Goal: Find specific page/section: Find specific page/section

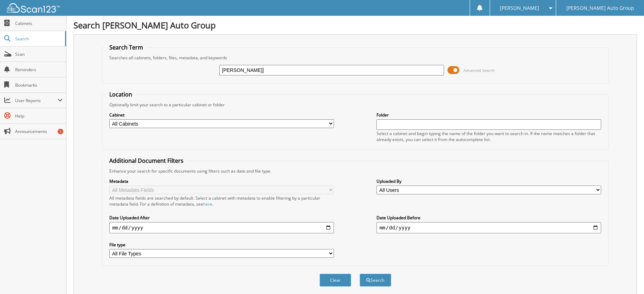
type input "[PERSON_NAME]]"
click at [359, 274] on button "Search" at bounding box center [375, 280] width 32 height 13
click at [277, 71] on input "[PERSON_NAME]]" at bounding box center [331, 70] width 224 height 11
type input "[PERSON_NAME]"
click at [359, 274] on button "Search" at bounding box center [375, 280] width 32 height 13
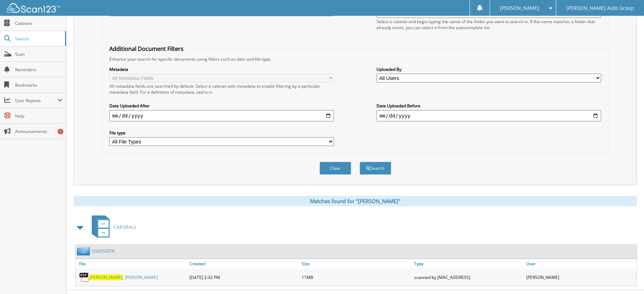
scroll to position [126, 0]
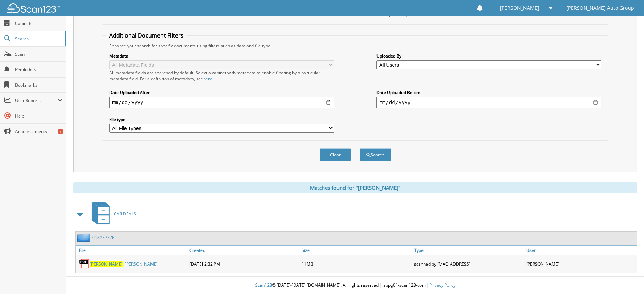
click at [110, 262] on link "WIMMER , ERIKA LEE" at bounding box center [124, 264] width 68 height 6
